Goal: Information Seeking & Learning: Find specific fact

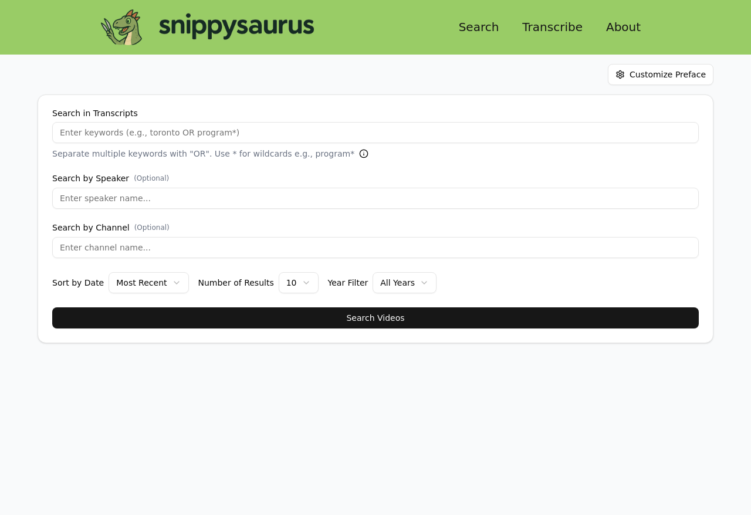
click at [313, 134] on input "Search in Transcripts" at bounding box center [375, 132] width 646 height 21
click at [52, 307] on button "Search Videos" at bounding box center [375, 317] width 646 height 21
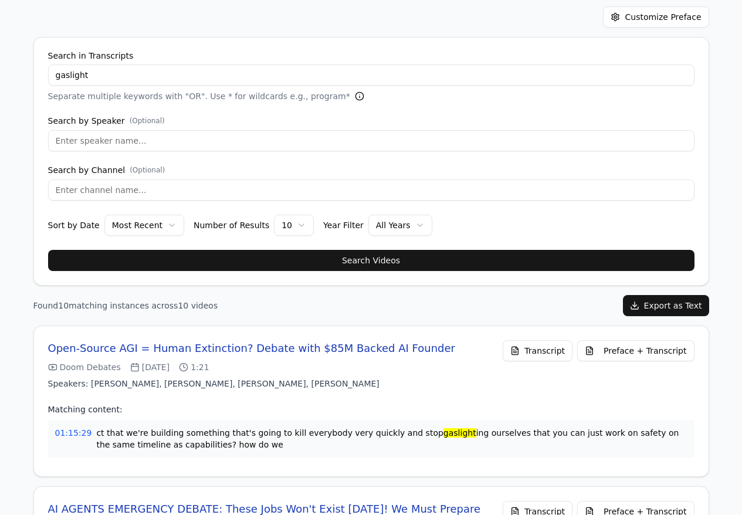
scroll to position [53, 0]
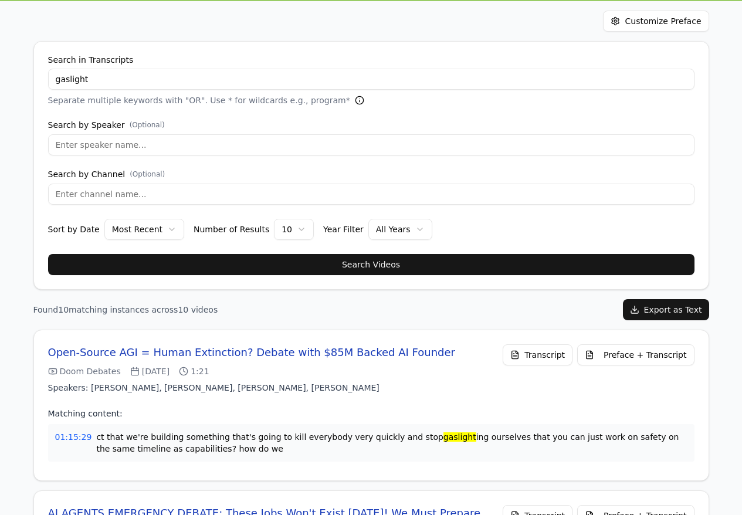
click at [155, 83] on input "gaslight" at bounding box center [371, 79] width 646 height 21
click at [128, 82] on input "gaslight" at bounding box center [371, 79] width 646 height 21
click at [127, 82] on input "gaslight" at bounding box center [371, 79] width 646 height 21
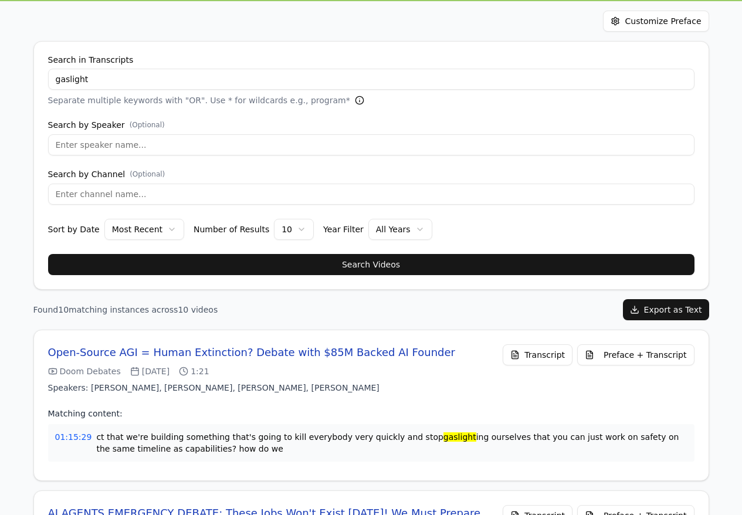
click at [127, 82] on input "gaslight" at bounding box center [371, 79] width 646 height 21
click at [145, 83] on input "ca" at bounding box center [371, 79] width 646 height 21
type input "the"
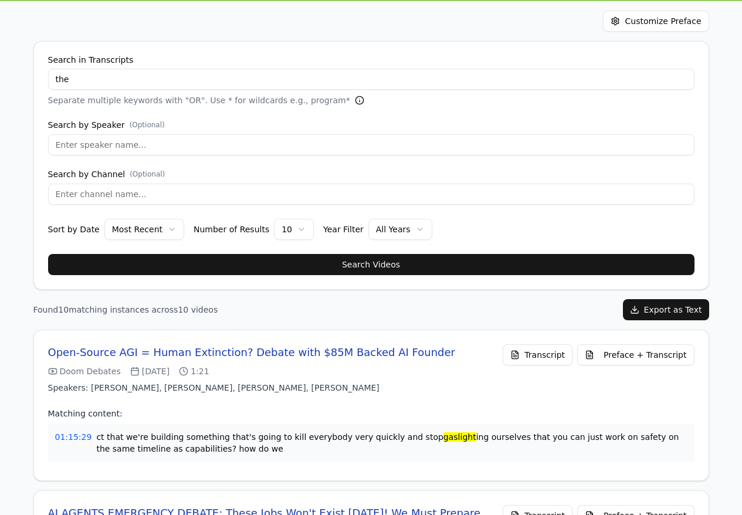
click at [48, 254] on button "Search Videos" at bounding box center [371, 264] width 646 height 21
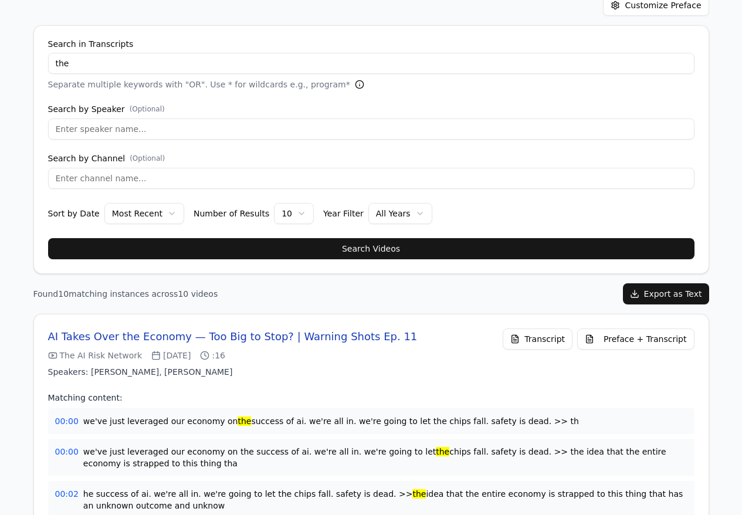
scroll to position [70, 0]
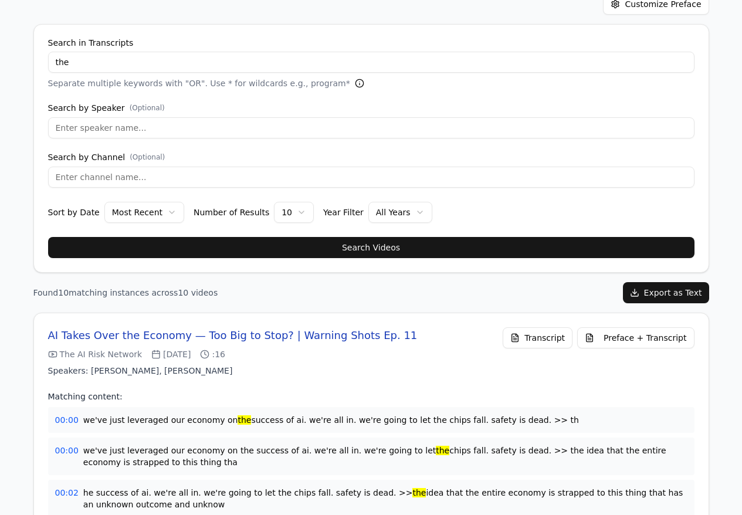
click at [618, 340] on button "Preface + Transcript" at bounding box center [635, 337] width 117 height 21
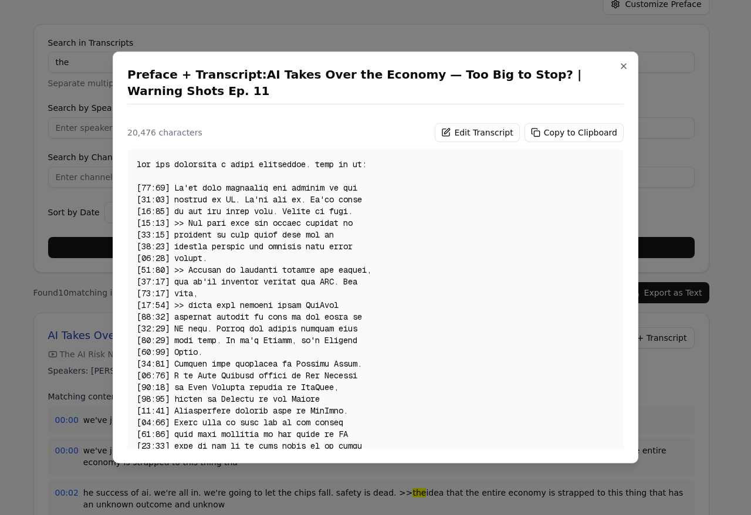
click at [369, 276] on div at bounding box center [375, 312] width 496 height 326
click at [548, 124] on button "Copy to Clipboard" at bounding box center [573, 132] width 99 height 19
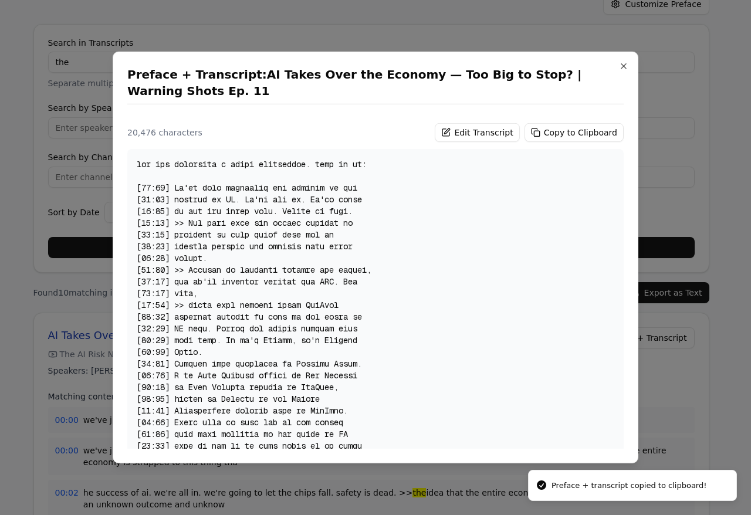
click at [70, 186] on div at bounding box center [375, 257] width 751 height 515
